Goal: Task Accomplishment & Management: Complete application form

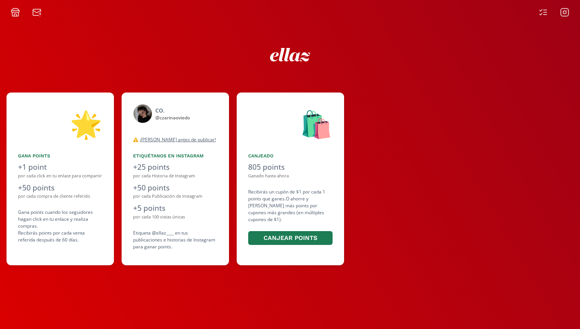
scroll to position [0, 461]
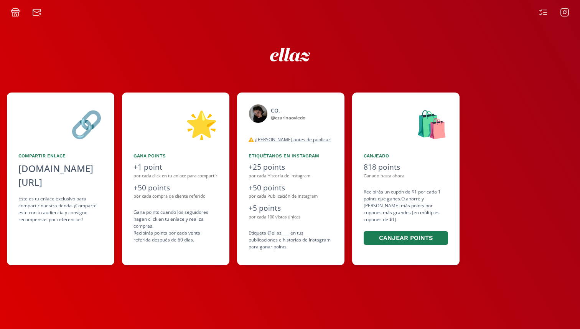
scroll to position [0, 345]
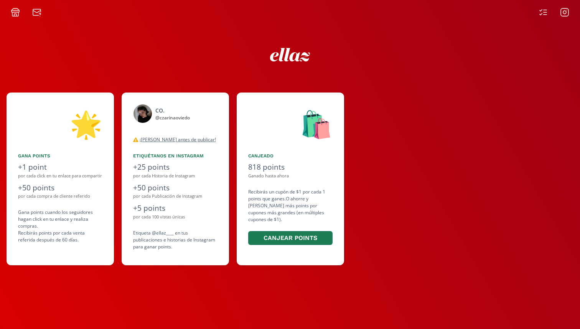
scroll to position [0, 461]
